Goal: Entertainment & Leisure: Consume media (video, audio)

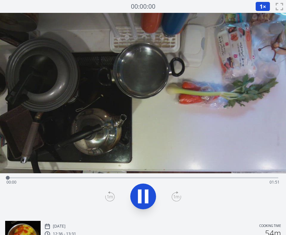
click at [78, 178] on div "Time elapsed: 00:00 Time remaining: 01:51" at bounding box center [142, 182] width 273 height 10
click at [112, 177] on div "Time elapsed: 00:30 Time remaining: 01:21" at bounding box center [142, 182] width 273 height 10
click at [144, 180] on div "Time elapsed: 00:44 Time remaining: 01:07" at bounding box center [142, 182] width 273 height 10
click at [199, 177] on div "Time elapsed: 00:56 Time remaining: 00:55" at bounding box center [142, 182] width 273 height 10
drag, startPoint x: 207, startPoint y: 176, endPoint x: 237, endPoint y: 177, distance: 29.6
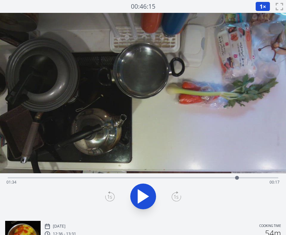
click at [237, 177] on div at bounding box center [237, 178] width 4 height 4
drag, startPoint x: 236, startPoint y: 178, endPoint x: 180, endPoint y: 178, distance: 56.0
click at [180, 178] on div at bounding box center [180, 178] width 4 height 4
click at [185, 176] on div at bounding box center [188, 178] width 10 height 10
drag, startPoint x: 185, startPoint y: 177, endPoint x: 271, endPoint y: 179, distance: 86.3
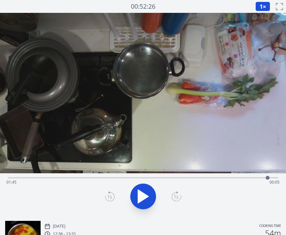
click at [269, 179] on div at bounding box center [267, 178] width 4 height 4
drag, startPoint x: 271, startPoint y: 179, endPoint x: 205, endPoint y: 179, distance: 65.7
click at [211, 179] on div at bounding box center [213, 178] width 4 height 4
click at [138, 187] on button at bounding box center [143, 197] width 26 height 26
click at [144, 201] on icon at bounding box center [143, 197] width 18 height 18
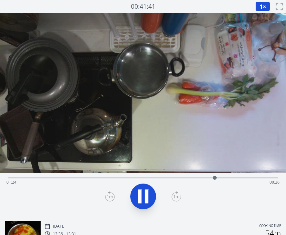
click at [146, 196] on icon at bounding box center [147, 197] width 4 height 14
drag, startPoint x: 215, startPoint y: 176, endPoint x: 249, endPoint y: 183, distance: 34.5
click at [249, 179] on div "Time elapsed: 01:38 Time remaining: 00:12" at bounding box center [143, 177] width 270 height 1
drag, startPoint x: 249, startPoint y: 177, endPoint x: 265, endPoint y: 179, distance: 16.2
click at [265, 179] on div at bounding box center [265, 178] width 4 height 4
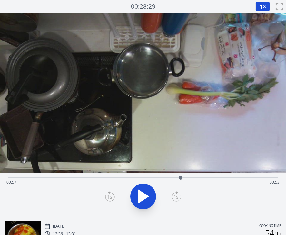
drag, startPoint x: 268, startPoint y: 178, endPoint x: 180, endPoint y: 180, distance: 88.2
click at [180, 180] on div at bounding box center [180, 178] width 4 height 4
drag, startPoint x: 180, startPoint y: 177, endPoint x: 192, endPoint y: 178, distance: 11.3
click at [192, 178] on div at bounding box center [190, 178] width 4 height 4
drag, startPoint x: 192, startPoint y: 178, endPoint x: 223, endPoint y: 183, distance: 31.7
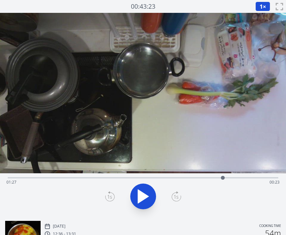
click at [223, 179] on div "Time elapsed: 01:27 Time remaining: 00:23" at bounding box center [143, 177] width 270 height 1
drag, startPoint x: 224, startPoint y: 179, endPoint x: 261, endPoint y: 179, distance: 37.3
click at [261, 179] on div at bounding box center [261, 178] width 4 height 4
drag, startPoint x: 261, startPoint y: 179, endPoint x: 209, endPoint y: 184, distance: 53.0
click at [209, 179] on div "Time elapsed: 01:22 Time remaining: 00:29" at bounding box center [143, 177] width 270 height 1
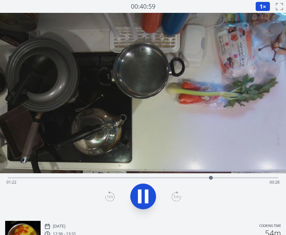
click at [146, 195] on icon at bounding box center [147, 197] width 4 height 14
